Goal: Task Accomplishment & Management: Use online tool/utility

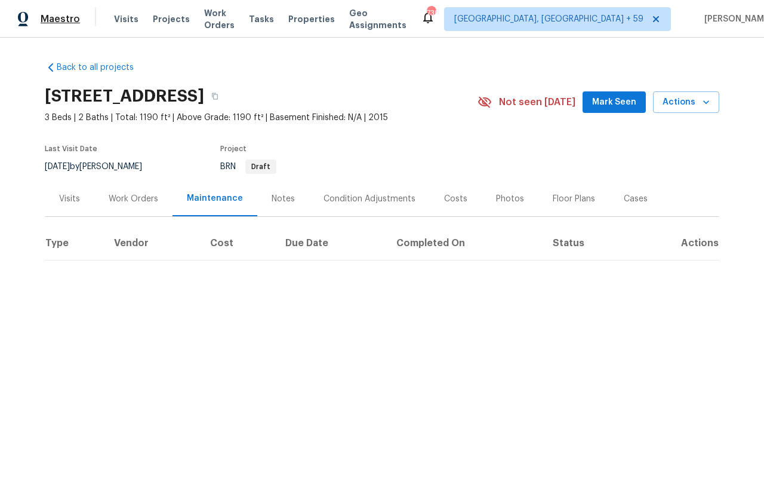
click at [72, 21] on span "Maestro" at bounding box center [60, 19] width 39 height 12
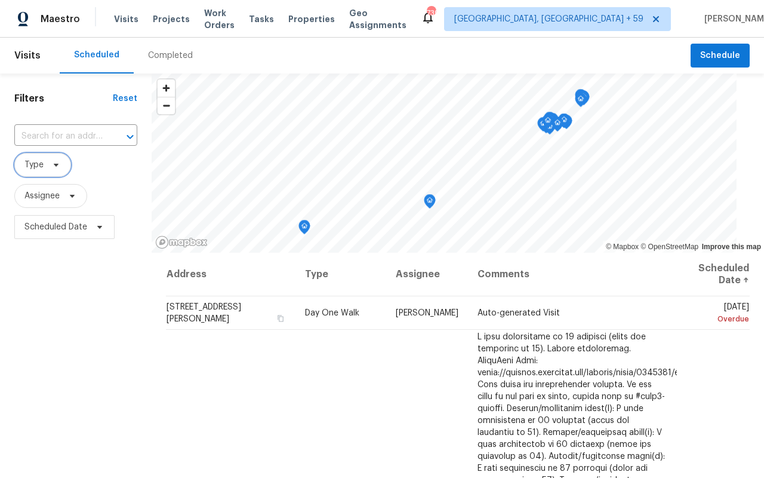
click at [48, 167] on span at bounding box center [54, 165] width 13 height 10
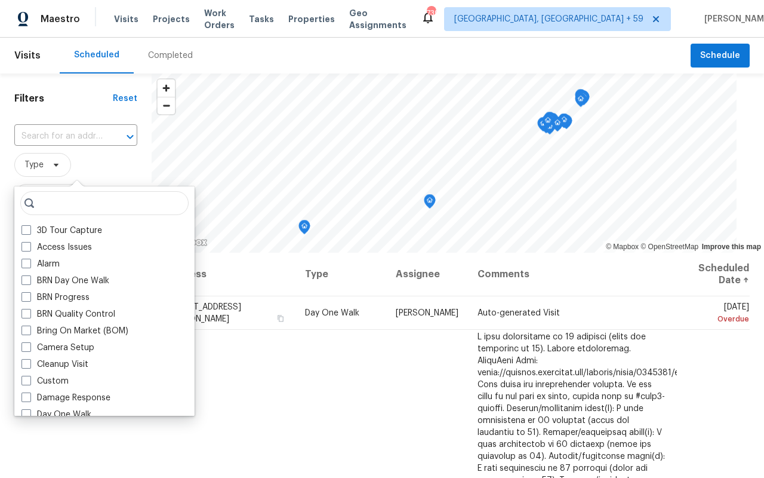
click at [162, 59] on div "Completed" at bounding box center [170, 56] width 45 height 12
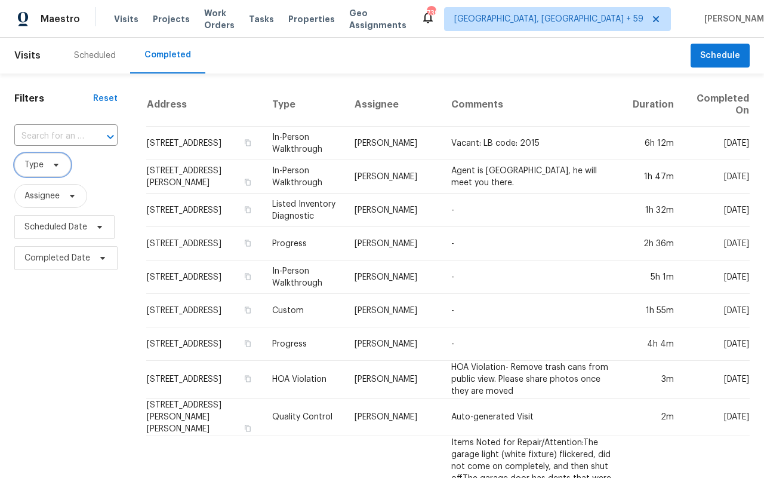
click at [41, 165] on span "Type" at bounding box center [33, 165] width 19 height 12
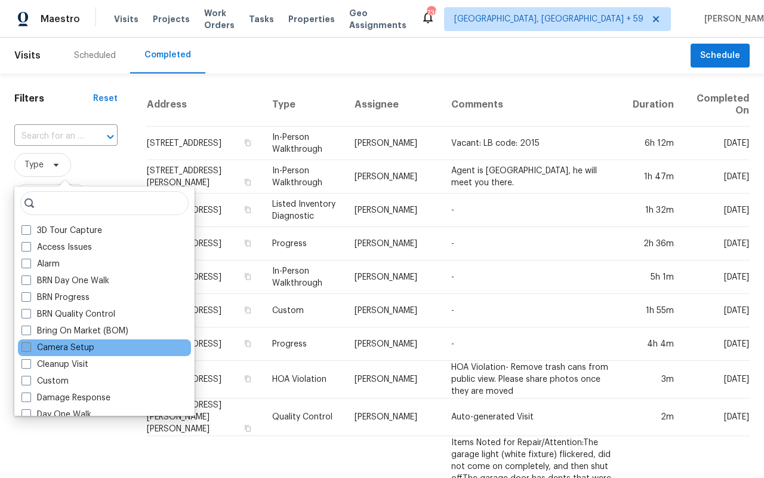
click at [27, 346] on span at bounding box center [26, 347] width 10 height 10
click at [27, 346] on input "Camera Setup" at bounding box center [25, 346] width 8 height 8
checkbox input "true"
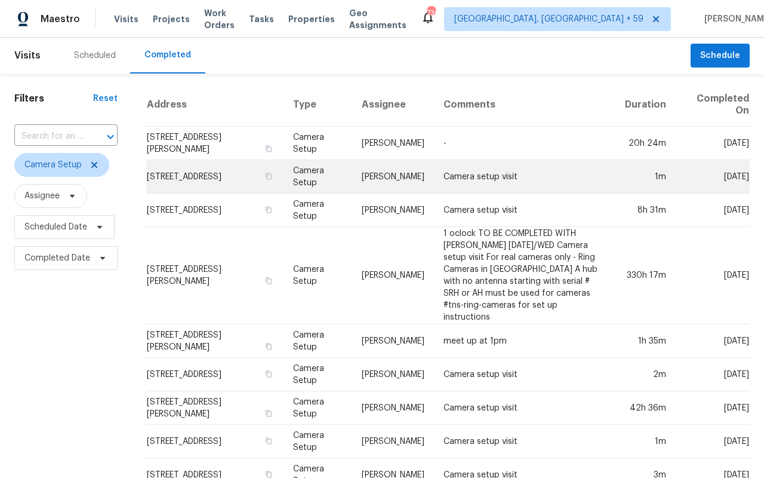
click at [203, 181] on td "[STREET_ADDRESS]" at bounding box center [214, 176] width 137 height 33
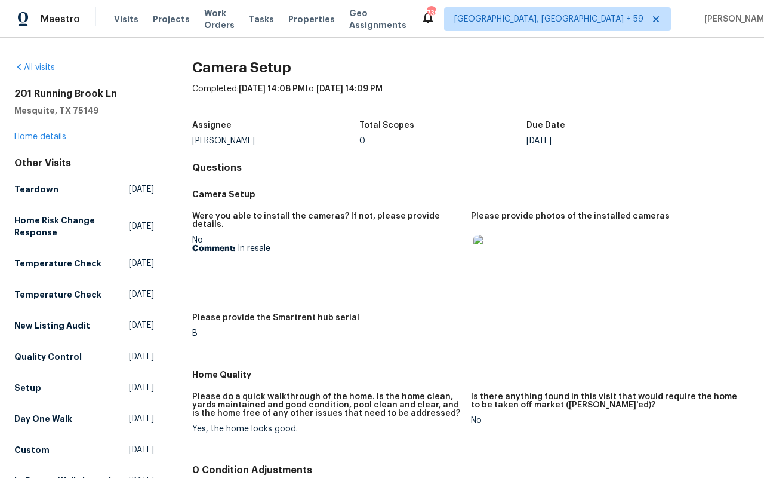
scroll to position [113, 0]
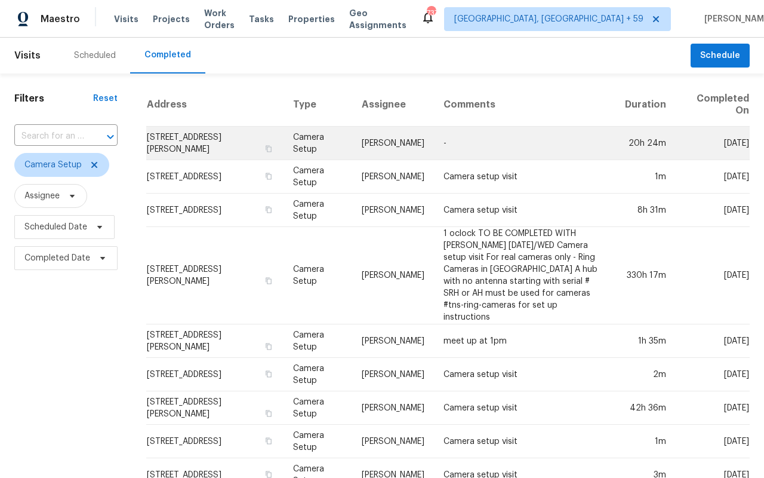
click at [263, 130] on td "[STREET_ADDRESS][PERSON_NAME]" at bounding box center [214, 143] width 137 height 33
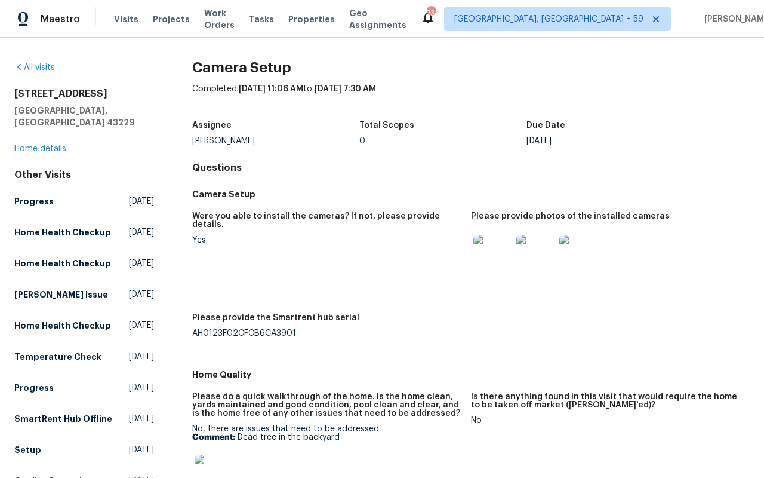
scroll to position [207, 0]
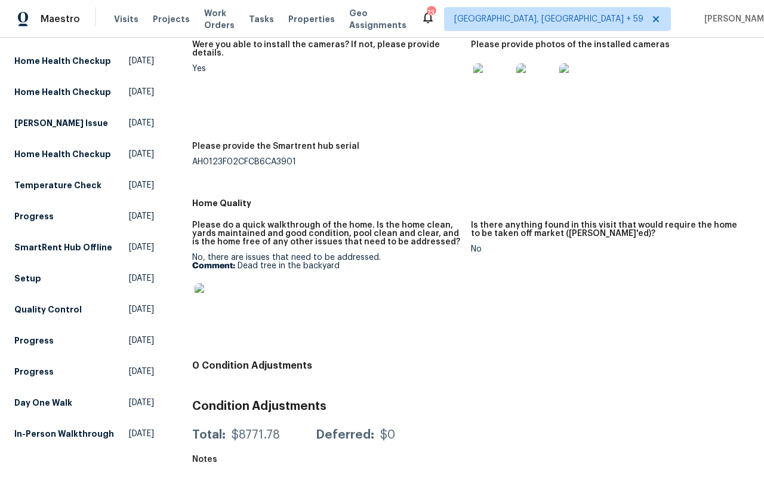
click at [217, 283] on img at bounding box center [214, 302] width 38 height 38
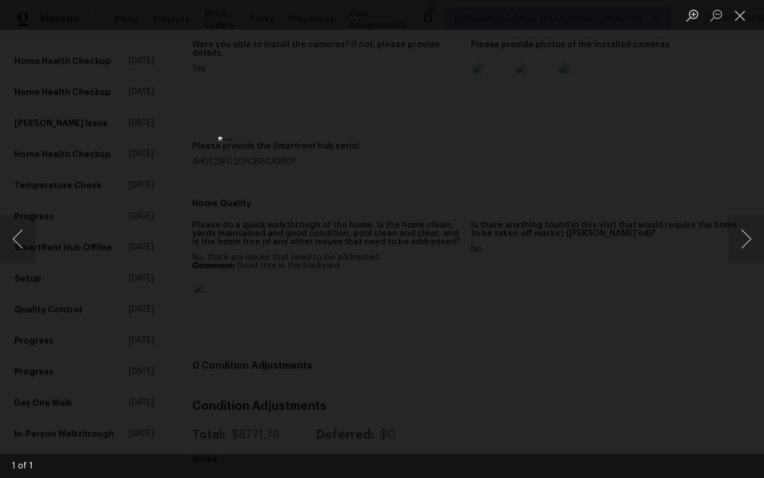
click at [147, 239] on div "Lightbox" at bounding box center [382, 239] width 764 height 478
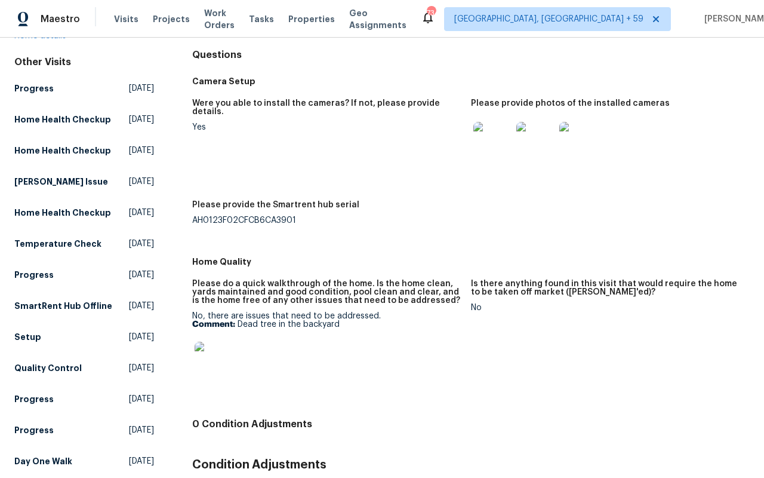
scroll to position [0, 0]
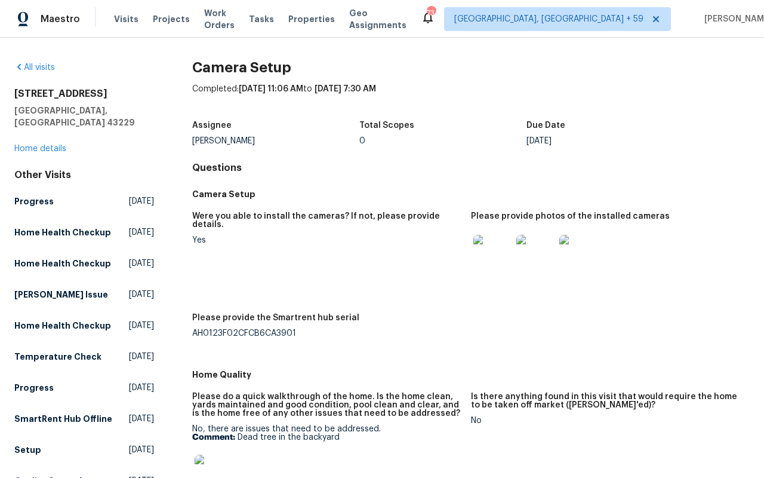
click at [491, 244] on img at bounding box center [492, 254] width 38 height 38
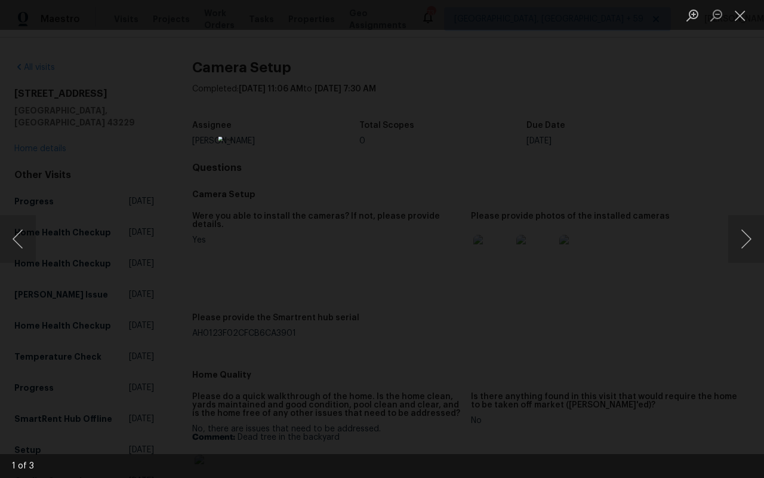
click at [531, 208] on div "Lightbox" at bounding box center [382, 239] width 764 height 478
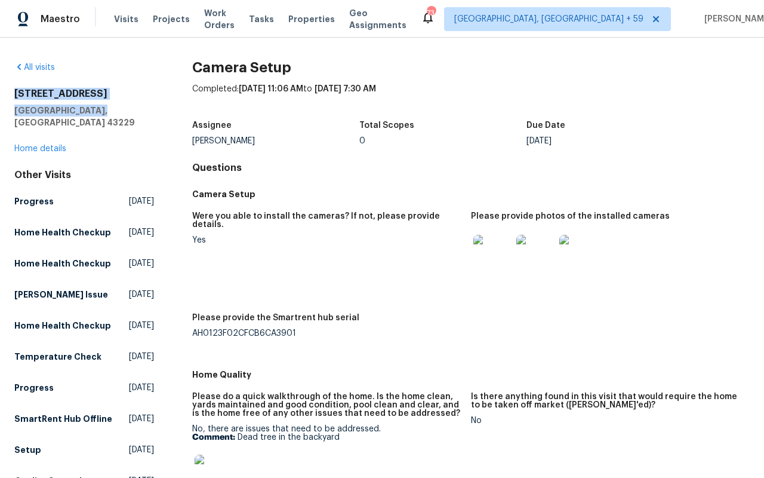
drag, startPoint x: 13, startPoint y: 89, endPoint x: 105, endPoint y: 106, distance: 93.5
click at [105, 106] on div "All visits [STREET_ADDRESS] Home details Other Visits Progress [DATE] Home Heal…" at bounding box center [382, 258] width 764 height 440
copy div "[STREET_ADDRESS]"
click at [38, 116] on h5 "[GEOGRAPHIC_DATA], [GEOGRAPHIC_DATA] 43229" at bounding box center [84, 116] width 140 height 24
drag, startPoint x: 133, startPoint y: 107, endPoint x: 0, endPoint y: 87, distance: 134.2
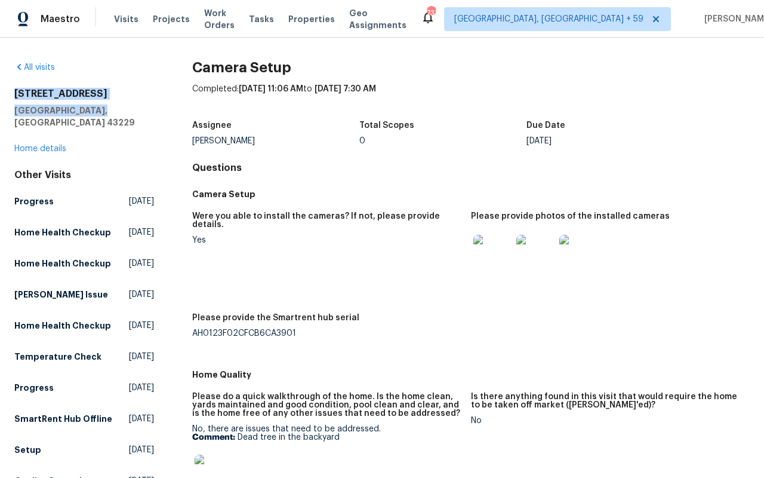
click at [0, 87] on div "All visits [STREET_ADDRESS] Home details Other Visits Progress [DATE] Home Heal…" at bounding box center [382, 258] width 764 height 440
copy div "[STREET_ADDRESS]"
